Goal: Task Accomplishment & Management: Use online tool/utility

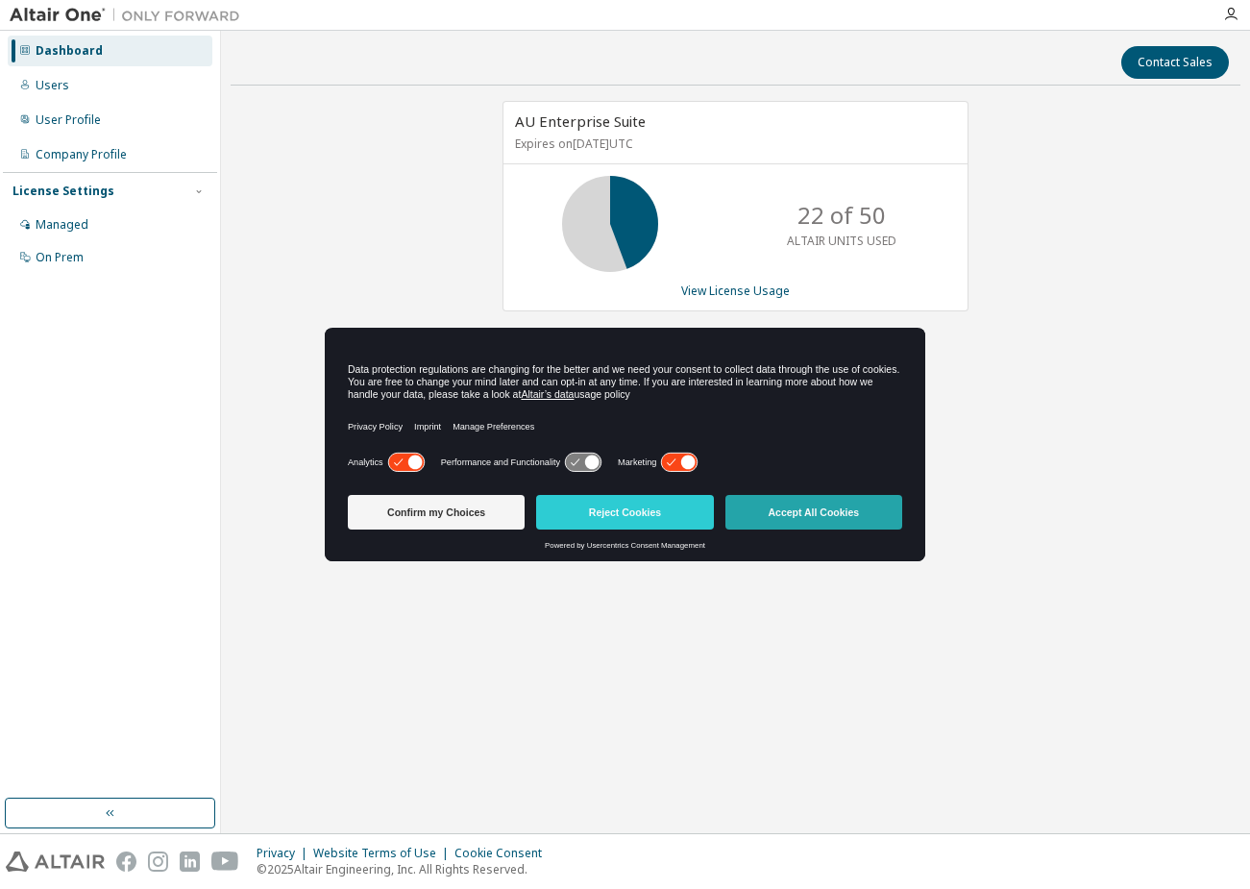
click at [799, 514] on button "Accept All Cookies" at bounding box center [814, 512] width 177 height 35
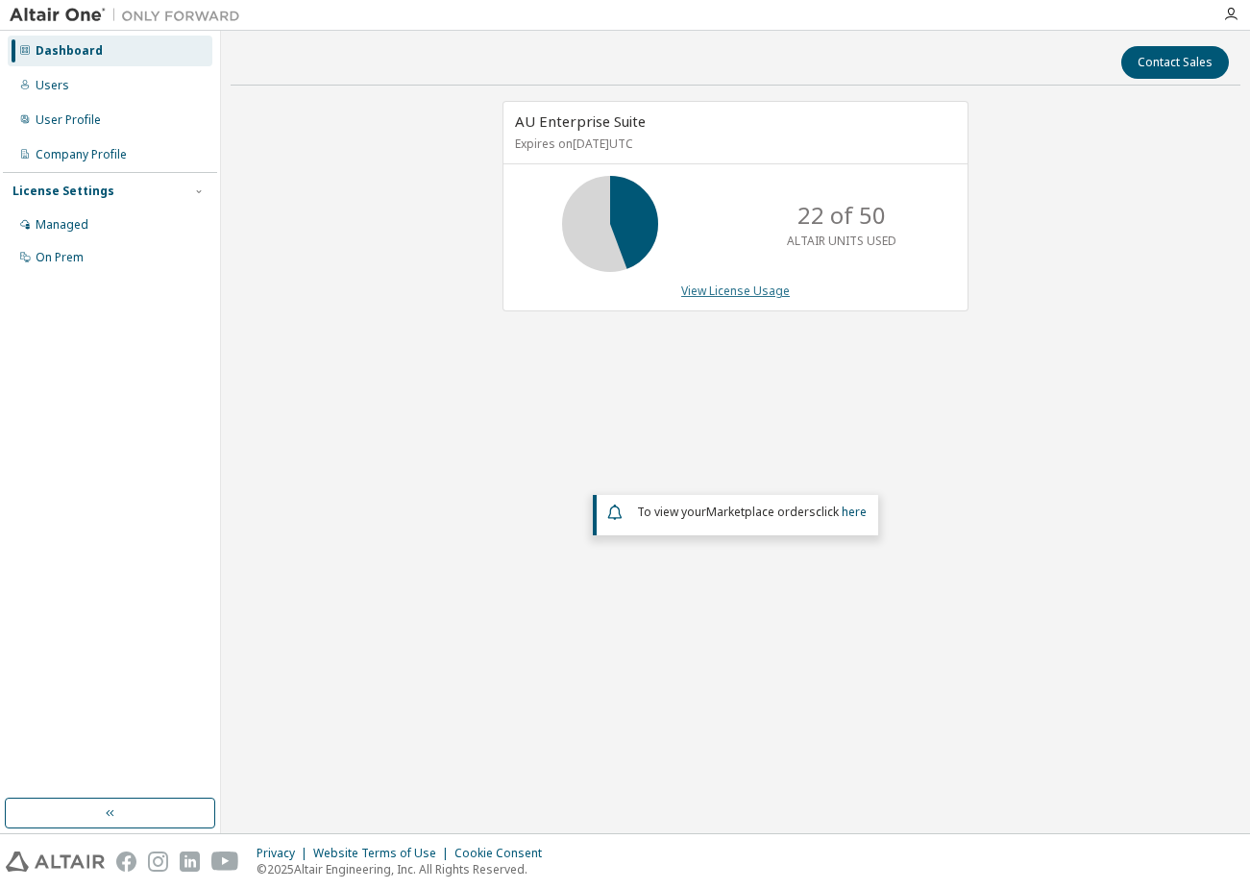
click at [741, 292] on link "View License Usage" at bounding box center [735, 291] width 109 height 16
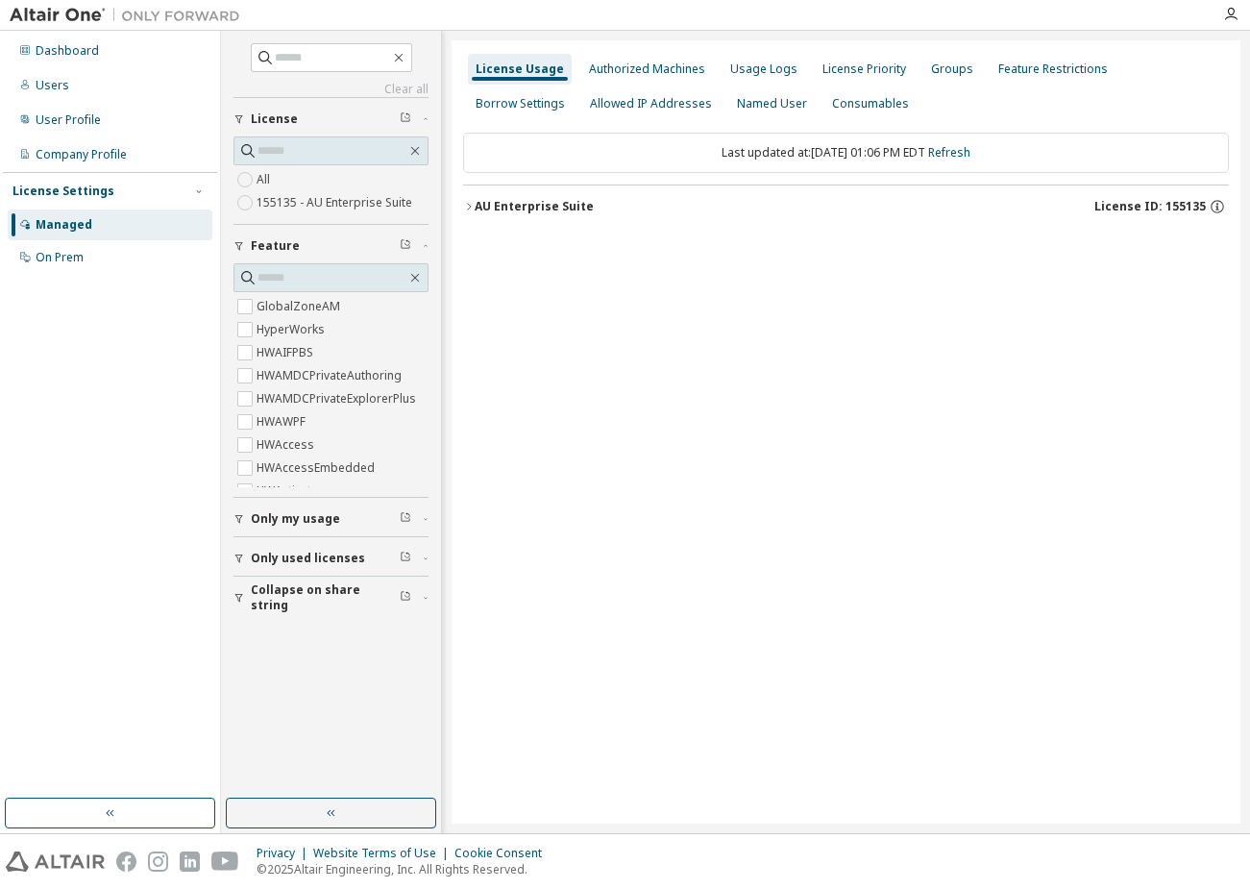
click at [468, 208] on icon "button" at bounding box center [469, 207] width 12 height 12
